Goal: Task Accomplishment & Management: Manage account settings

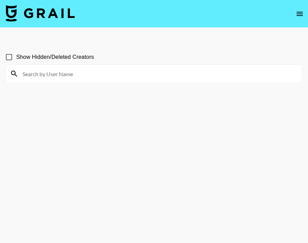
click at [105, 76] on input at bounding box center [158, 73] width 280 height 11
click at [89, 74] on input at bounding box center [158, 73] width 280 height 11
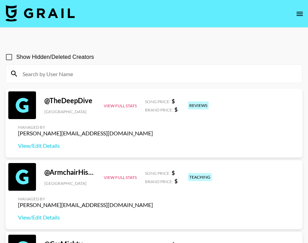
click at [52, 71] on input at bounding box center [158, 73] width 280 height 11
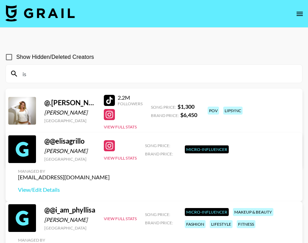
type input "i"
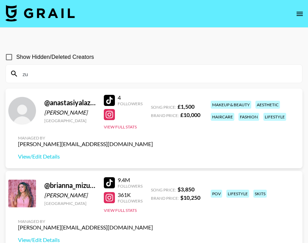
type input "z"
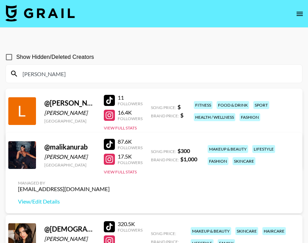
click at [298, 15] on icon "open drawer" at bounding box center [300, 14] width 8 height 8
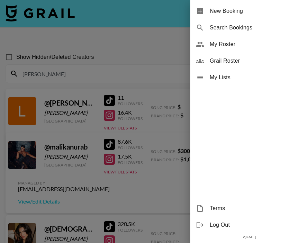
click at [231, 42] on span "My Roster" at bounding box center [256, 44] width 93 height 8
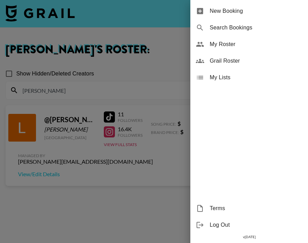
click at [160, 56] on div at bounding box center [154, 121] width 308 height 243
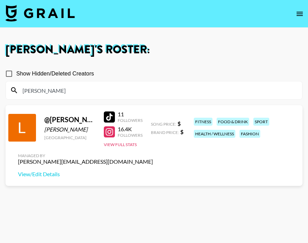
drag, startPoint x: 85, startPoint y: 96, endPoint x: 11, endPoint y: 94, distance: 73.4
click at [11, 94] on div "malik" at bounding box center [154, 90] width 296 height 18
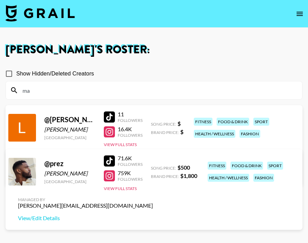
type input "m"
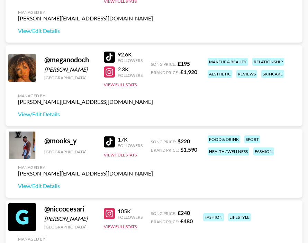
scroll to position [1599, 0]
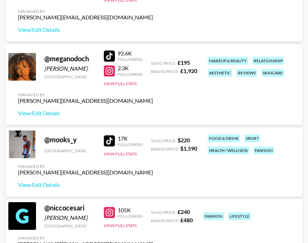
click at [105, 141] on div at bounding box center [109, 140] width 11 height 11
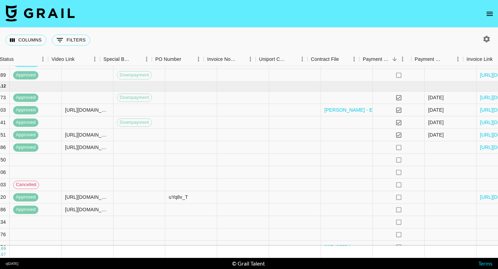
scroll to position [271, 651]
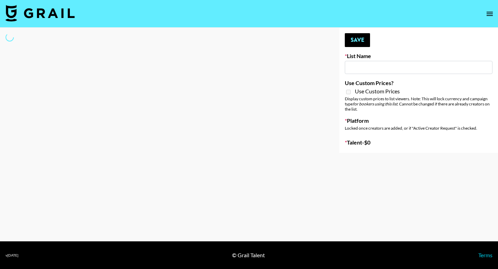
type input "Led Zeppelin - Whole Lotta Love IG"
select select "Song"
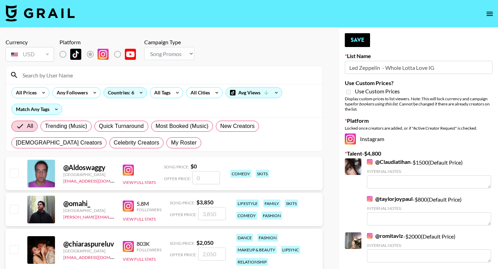
click at [171, 141] on span "My Roster" at bounding box center [184, 143] width 26 height 8
click at [171, 143] on input "My Roster" at bounding box center [171, 143] width 0 height 0
radio input "true"
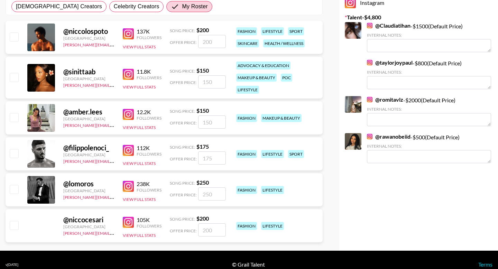
scroll to position [141, 0]
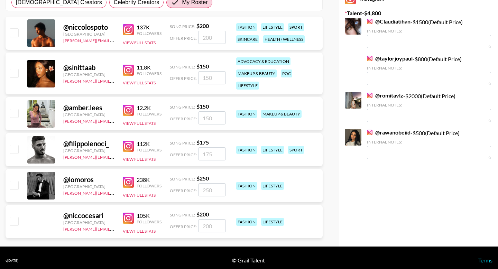
radio input "true"
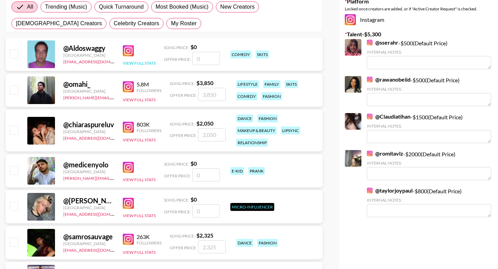
scroll to position [112, 0]
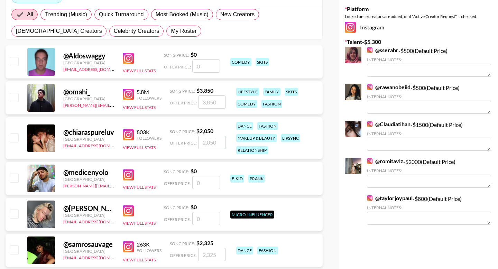
click at [171, 30] on span "My Roster" at bounding box center [184, 31] width 26 height 8
click at [171, 31] on input "My Roster" at bounding box center [171, 31] width 0 height 0
radio input "true"
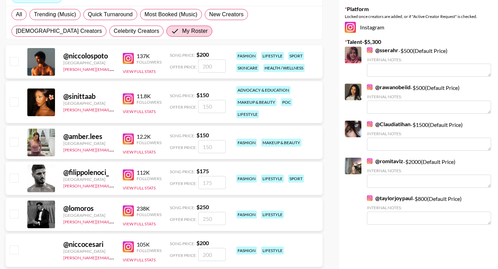
click at [15, 140] on input "checkbox" at bounding box center [14, 142] width 8 height 8
checkbox input "true"
type input "150"
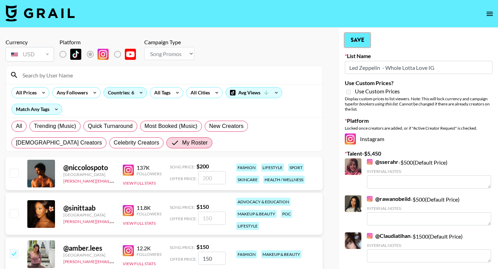
click at [357, 38] on button "Save" at bounding box center [357, 40] width 25 height 14
radio input "true"
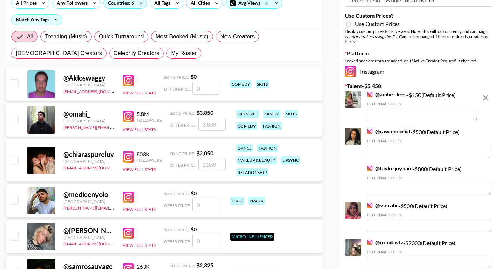
scroll to position [82, 0]
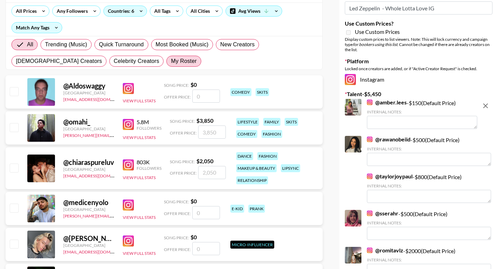
click at [171, 65] on span "My Roster" at bounding box center [184, 61] width 26 height 8
click at [171, 61] on input "My Roster" at bounding box center [171, 61] width 0 height 0
radio input "true"
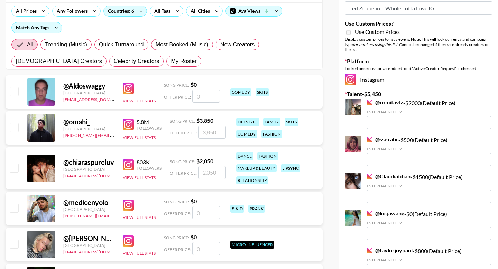
radio input "true"
click at [171, 64] on span "My Roster" at bounding box center [184, 61] width 26 height 8
click at [171, 61] on input "My Roster" at bounding box center [171, 61] width 0 height 0
radio input "true"
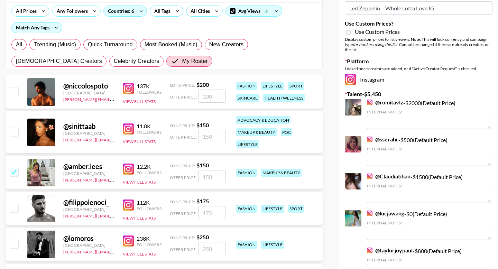
click at [14, 132] on input "checkbox" at bounding box center [14, 132] width 8 height 8
checkbox input "true"
type input "150"
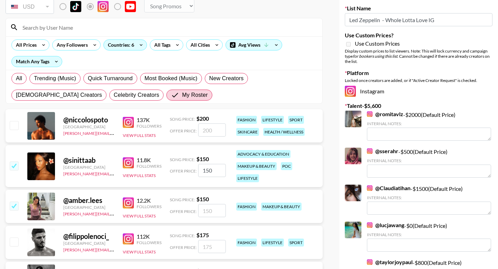
scroll to position [5, 0]
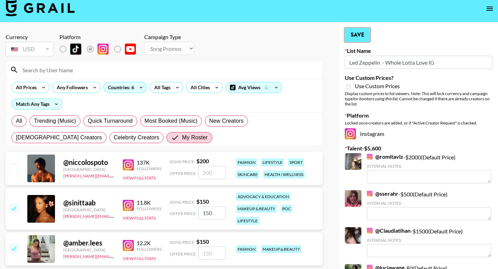
click at [363, 36] on button "Save" at bounding box center [357, 35] width 25 height 14
radio input "true"
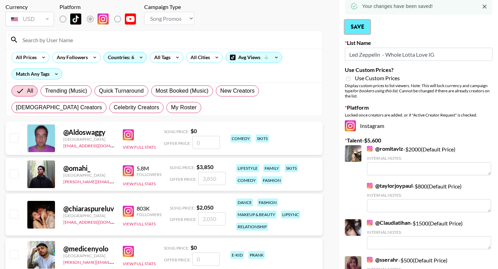
scroll to position [38, 0]
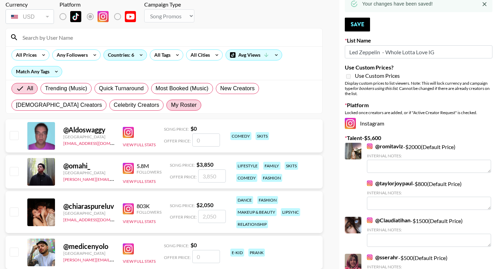
click at [171, 107] on span "My Roster" at bounding box center [184, 105] width 26 height 8
click at [171, 105] on input "My Roster" at bounding box center [171, 105] width 0 height 0
radio input "true"
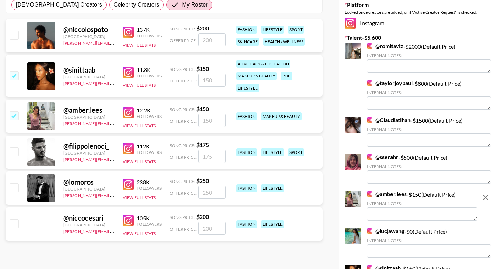
scroll to position [123, 0]
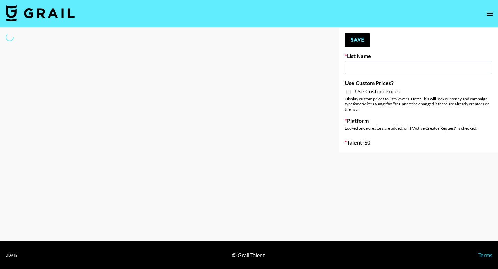
type input "Led Zeppelin - Whole Lotta Love IG"
select select "Song"
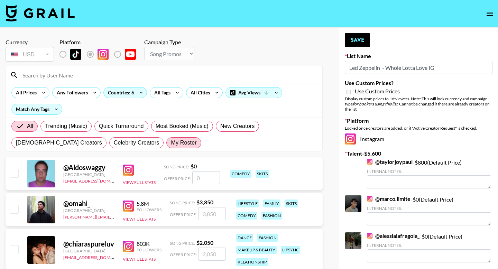
click at [171, 140] on span "My Roster" at bounding box center [184, 143] width 26 height 8
click at [171, 143] on input "My Roster" at bounding box center [171, 143] width 0 height 0
radio input "true"
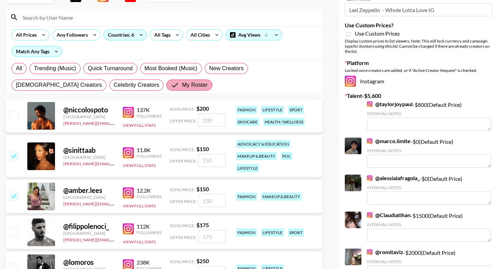
scroll to position [68, 0]
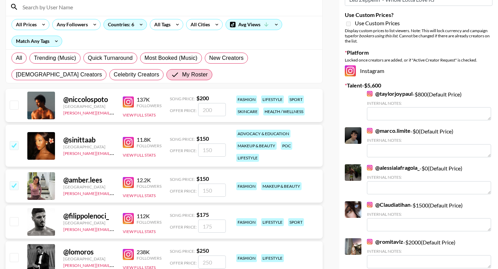
click at [10, 145] on input "checkbox" at bounding box center [14, 145] width 8 height 8
checkbox input "false"
click at [12, 186] on input "checkbox" at bounding box center [14, 185] width 8 height 8
checkbox input "false"
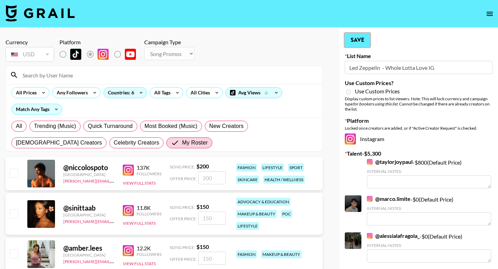
click at [364, 41] on button "Save" at bounding box center [357, 40] width 25 height 14
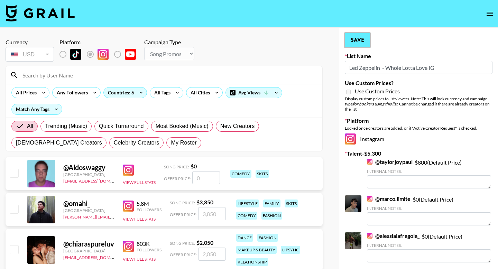
radio input "true"
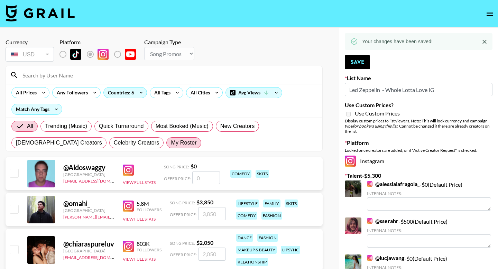
click at [171, 142] on span "My Roster" at bounding box center [184, 143] width 26 height 8
click at [171, 143] on input "My Roster" at bounding box center [171, 143] width 0 height 0
radio input "true"
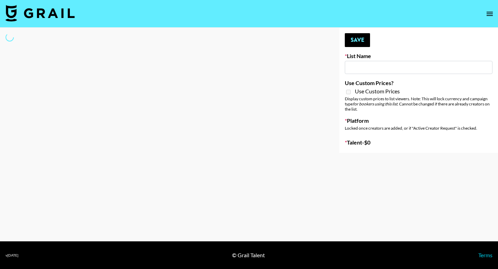
type input "The Smiths - Heaven Knows I’m Miserable Now"
select select "Song"
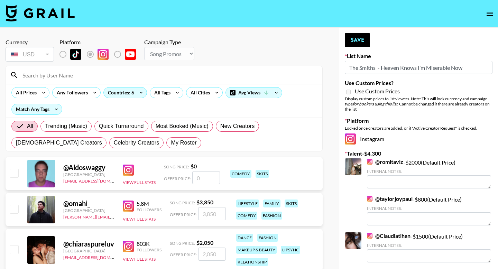
click at [171, 140] on span "My Roster" at bounding box center [184, 143] width 26 height 8
click at [171, 143] on input "My Roster" at bounding box center [171, 143] width 0 height 0
radio input "true"
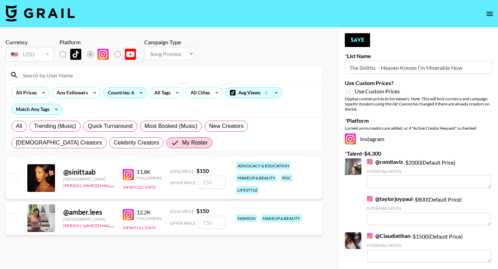
scroll to position [34, 0]
